Goal: Find specific page/section

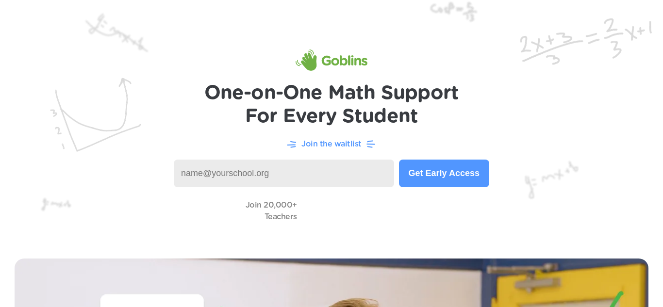
click at [362, 173] on input at bounding box center [284, 174] width 220 height 28
type input "m"
